Goal: Find specific page/section: Find specific page/section

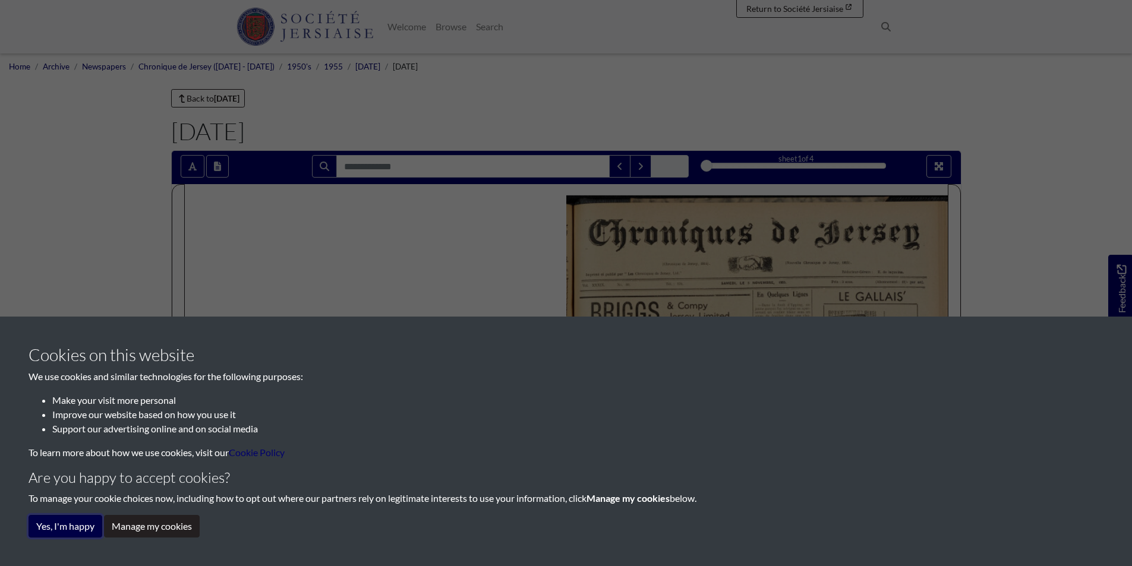
click at [78, 529] on button "Yes, I'm happy" at bounding box center [66, 526] width 74 height 23
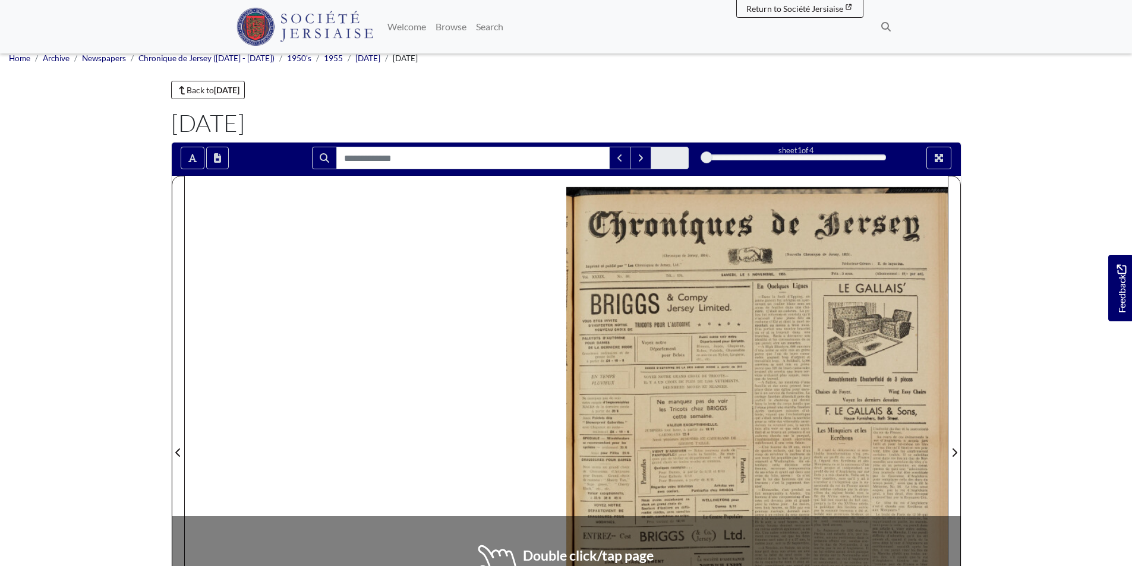
scroll to position [59, 0]
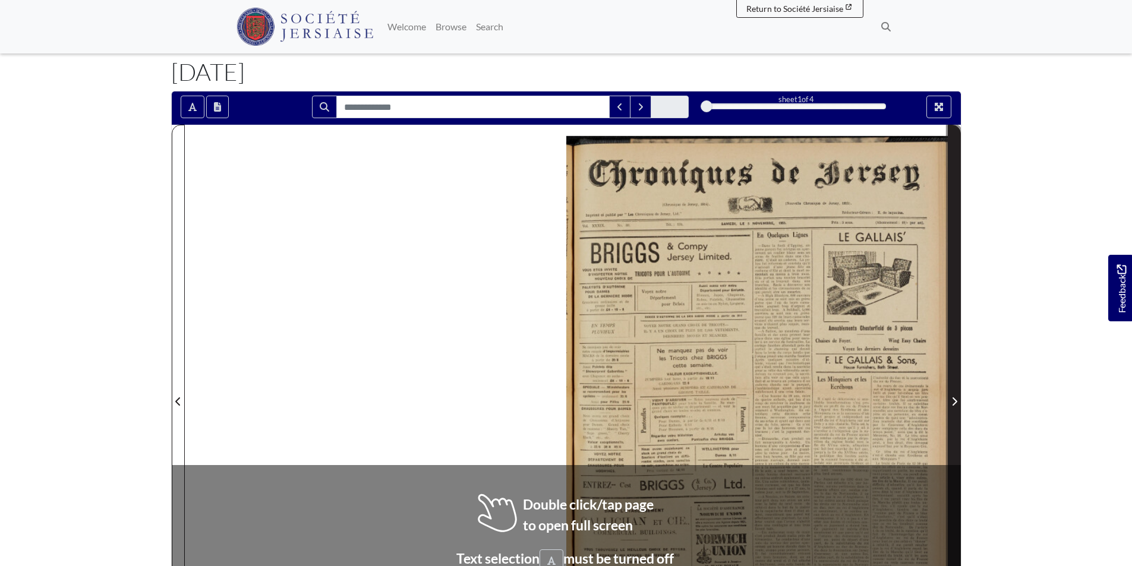
click at [952, 359] on span "Next Page" at bounding box center [954, 394] width 12 height 538
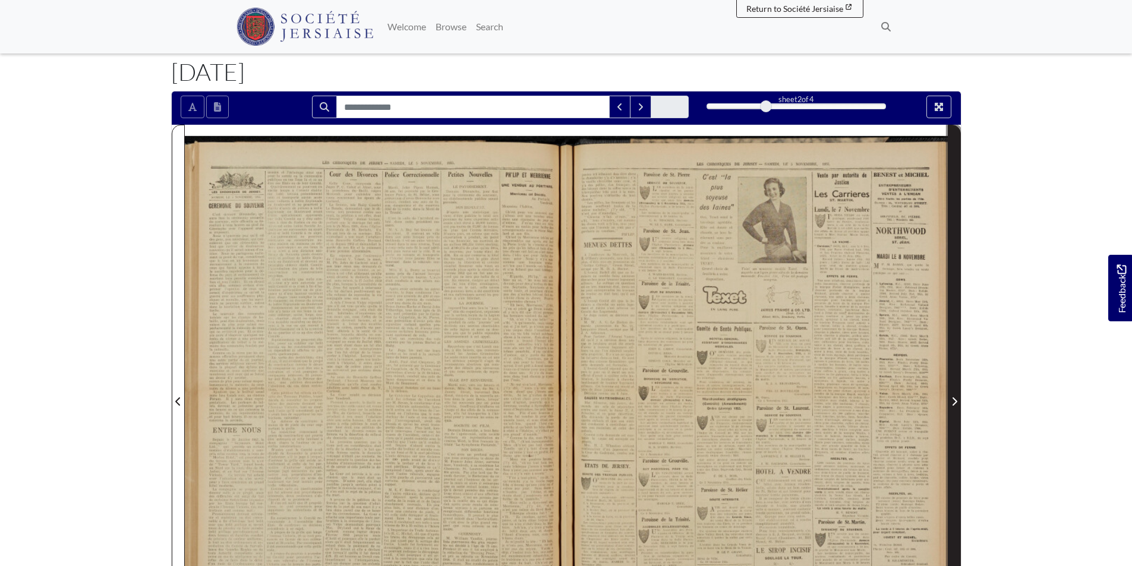
click at [952, 359] on span "Next Page" at bounding box center [954, 394] width 12 height 538
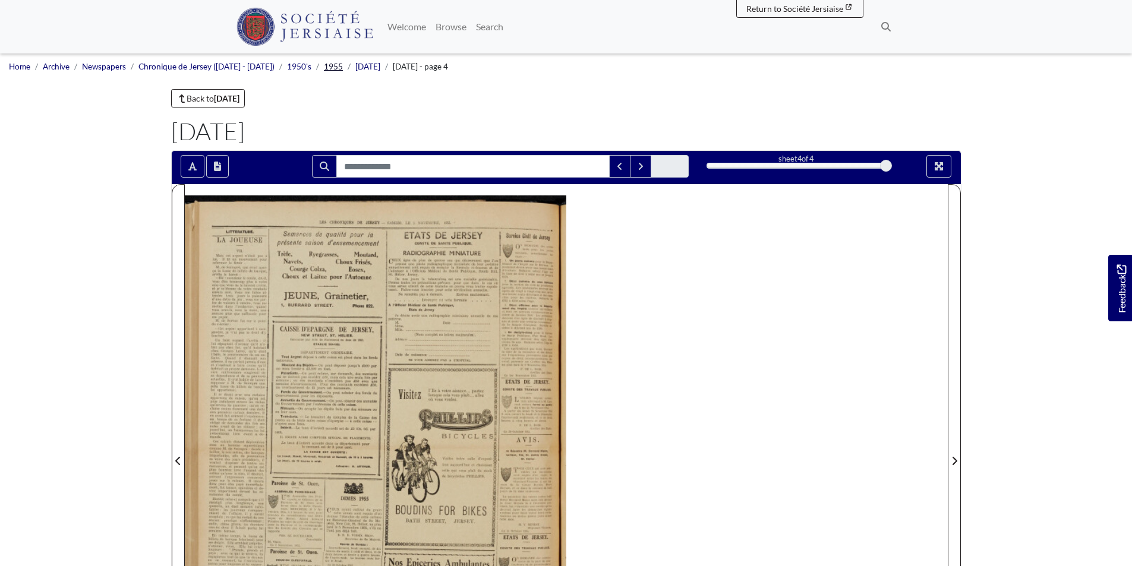
click at [324, 66] on link "1955" at bounding box center [333, 67] width 19 height 10
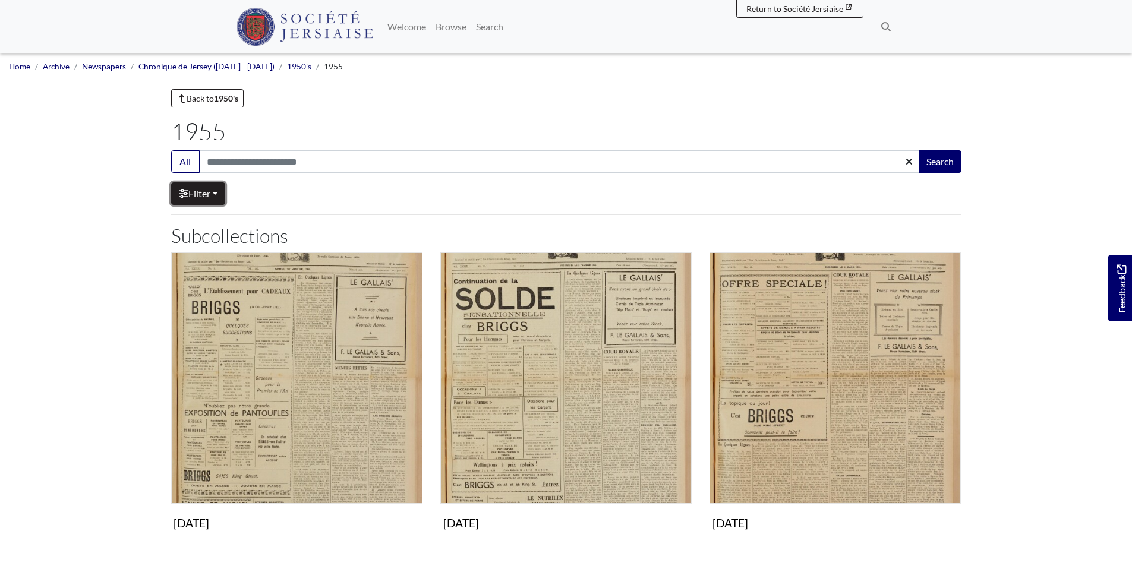
click at [224, 193] on link "Filter" at bounding box center [198, 193] width 54 height 23
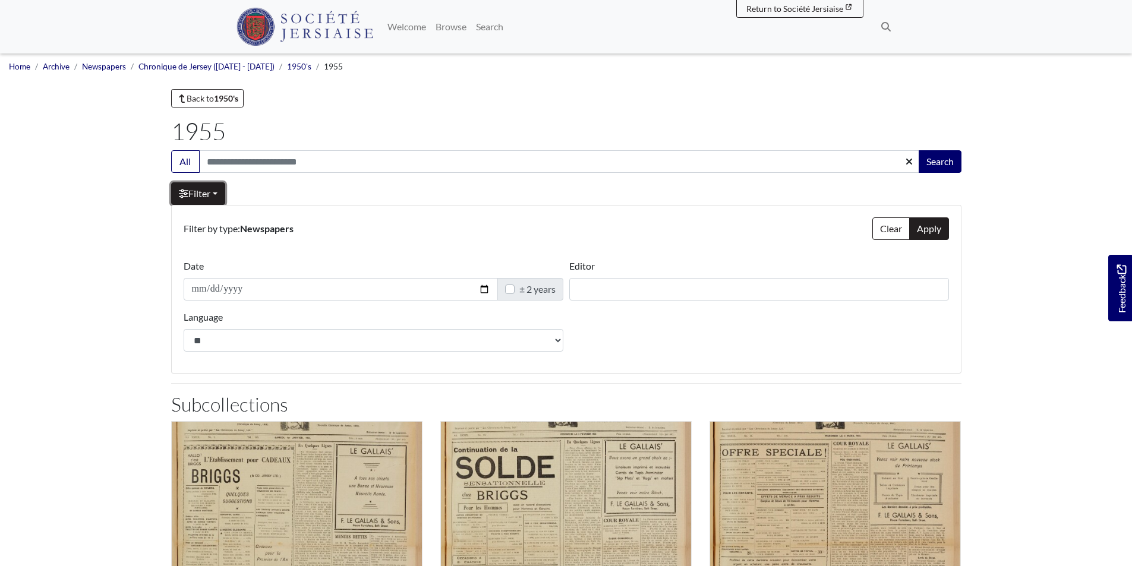
click at [224, 193] on link "Filter" at bounding box center [198, 193] width 54 height 23
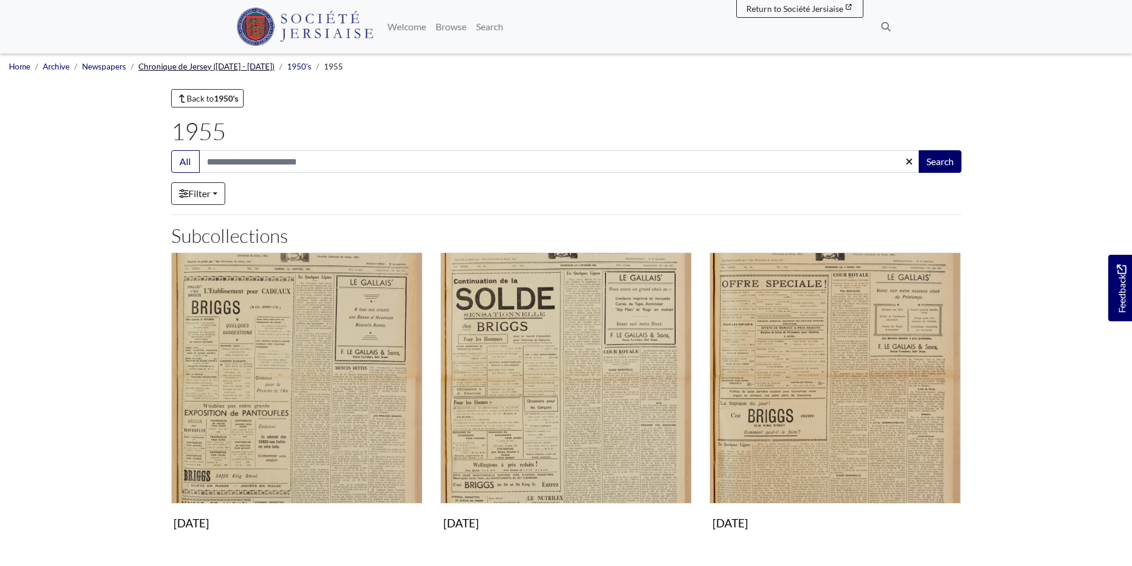
click at [238, 69] on link "Chronique de Jersey ([DATE] - [DATE])" at bounding box center [206, 67] width 136 height 10
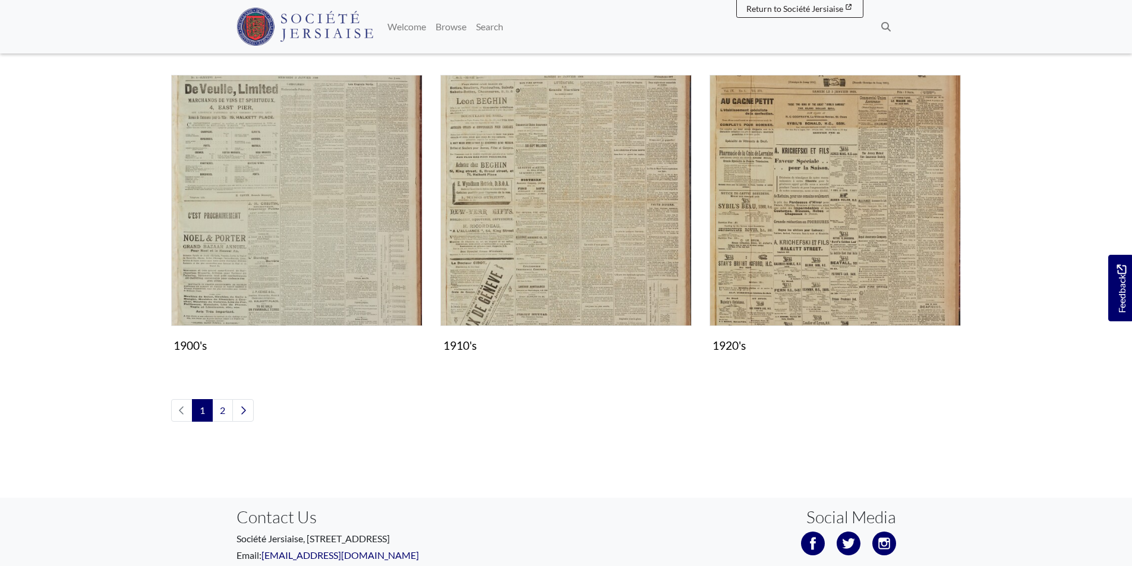
scroll to position [1338, 0]
